Goal: Task Accomplishment & Management: Use online tool/utility

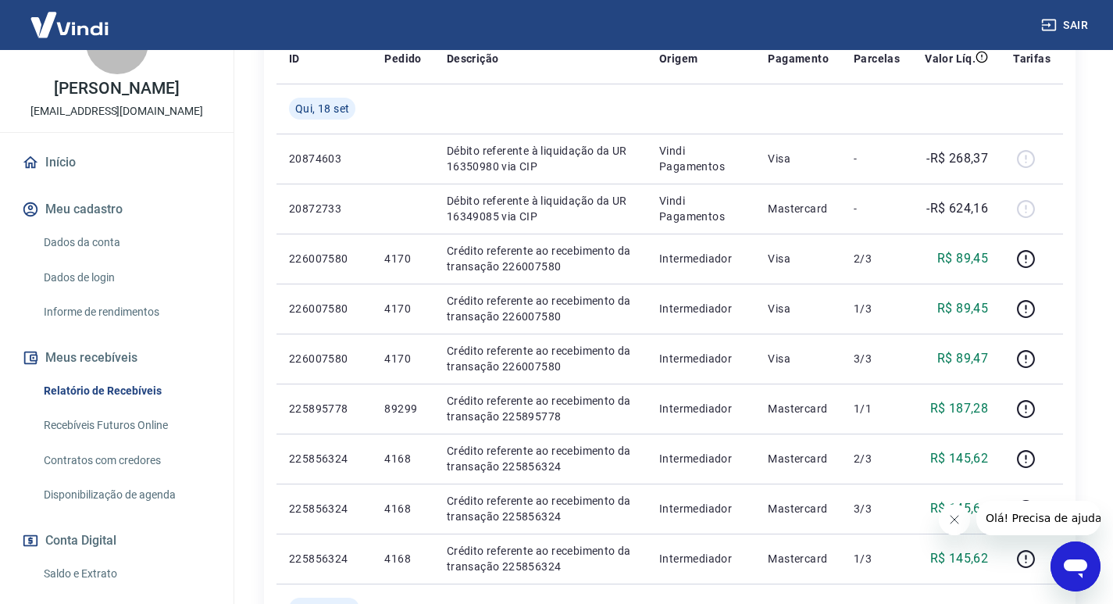
scroll to position [78, 0]
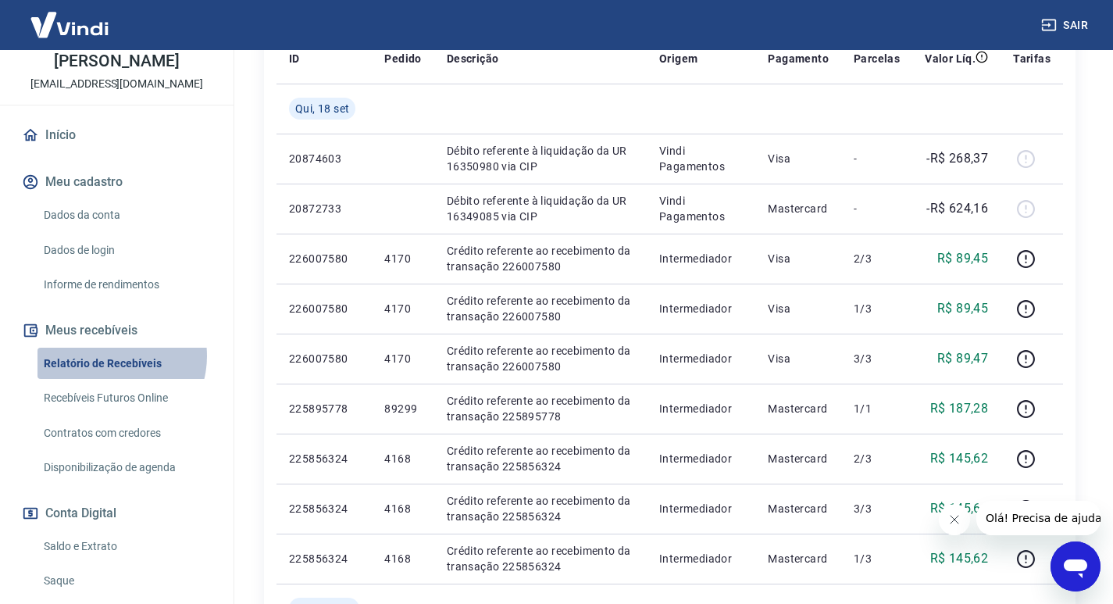
click at [106, 355] on link "Relatório de Recebíveis" at bounding box center [125, 364] width 177 height 32
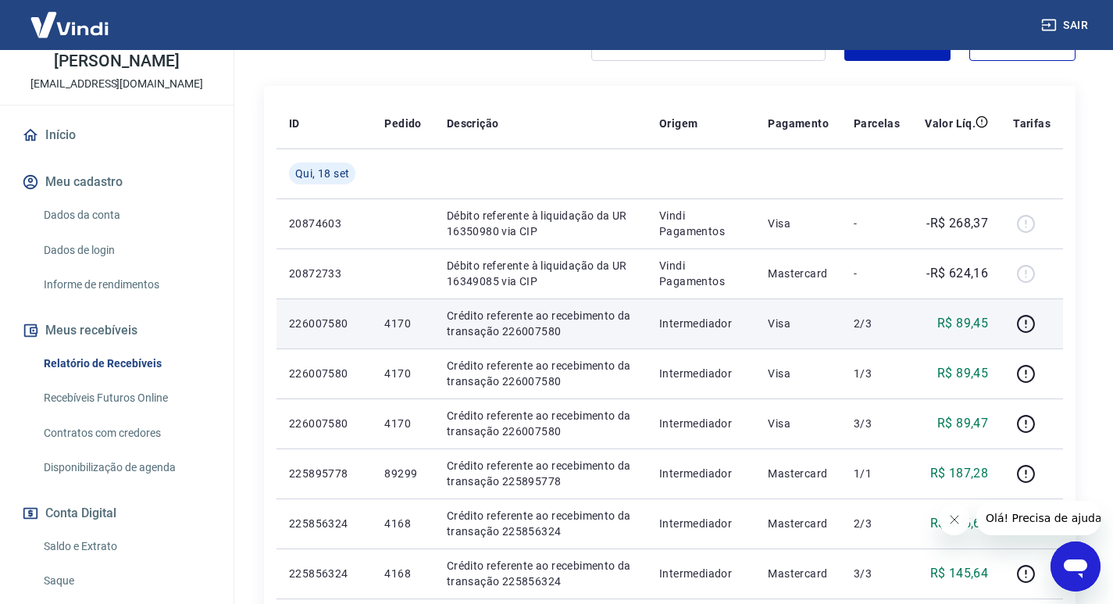
scroll to position [234, 0]
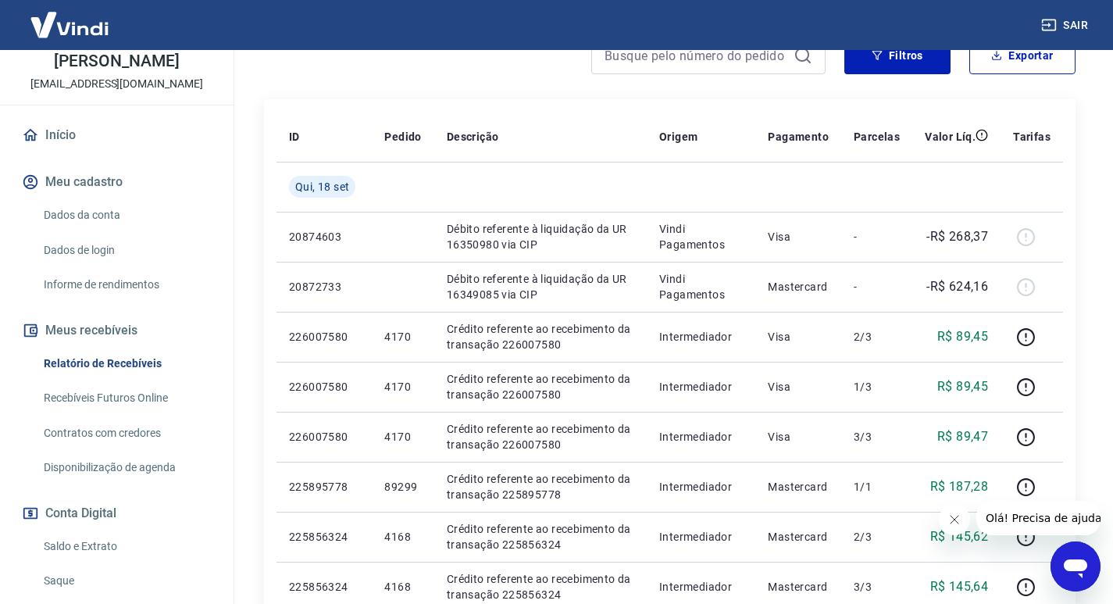
click at [98, 361] on link "Relatório de Recebíveis" at bounding box center [125, 364] width 177 height 32
click at [86, 390] on link "Recebíveis Futuros Online" at bounding box center [125, 398] width 177 height 32
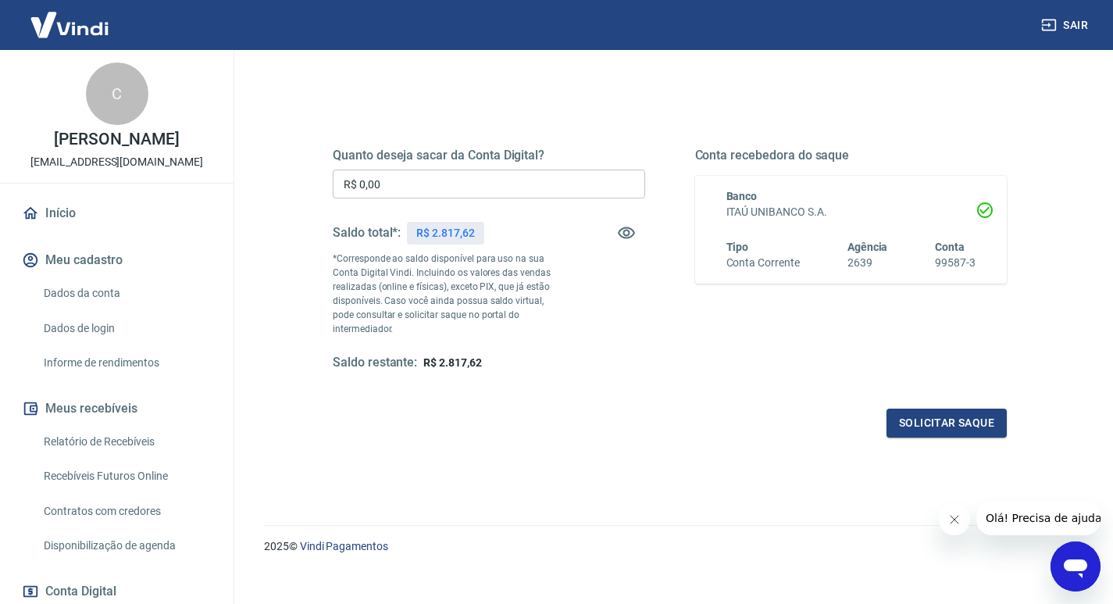
scroll to position [169, 0]
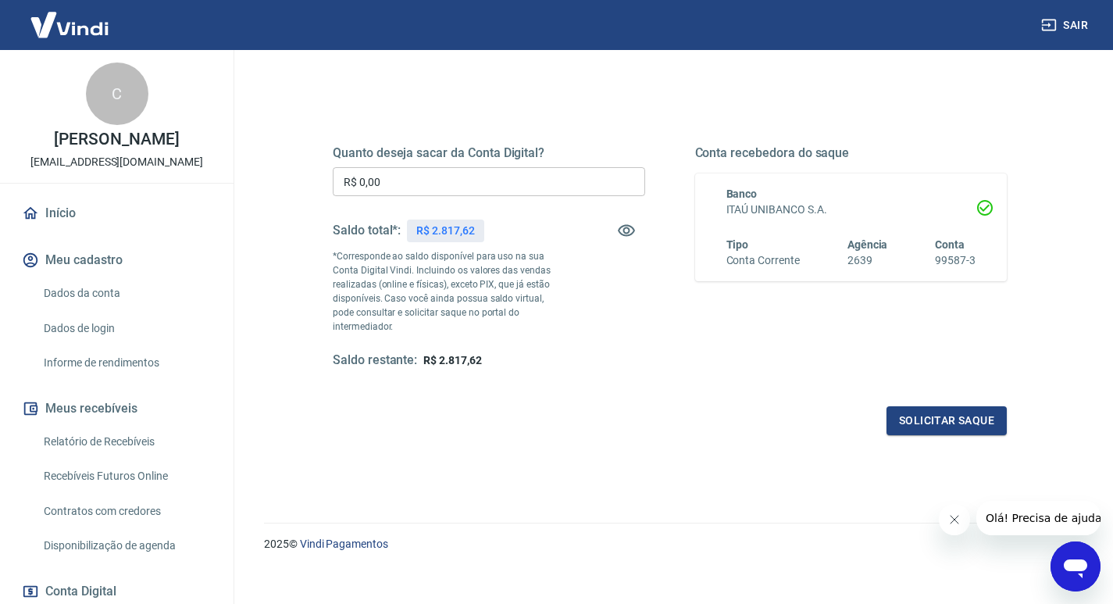
click at [145, 479] on link "Recebíveis Futuros Online" at bounding box center [125, 476] width 177 height 32
